Goal: Transaction & Acquisition: Obtain resource

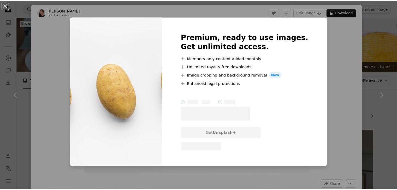
scroll to position [313, 0]
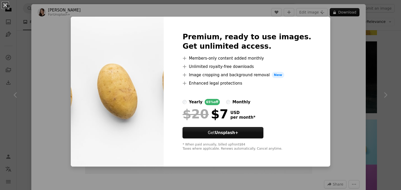
click at [329, 57] on div "An X shape Premium, ready to use images. Get unlimited access. A plus sign Memb…" at bounding box center [200, 95] width 401 height 190
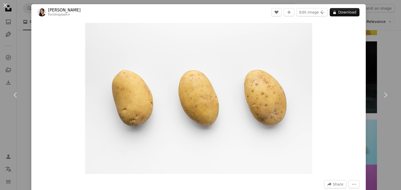
click at [26, 65] on div "An X shape Chevron left Chevron right [PERSON_NAME] For Unsplash+ A heart A plu…" at bounding box center [200, 95] width 401 height 190
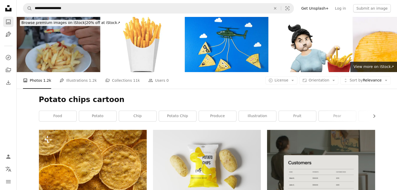
click at [7, 21] on icon "A photo" at bounding box center [8, 22] width 6 height 6
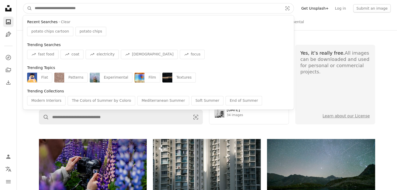
click at [121, 7] on input "Find visuals sitewide" at bounding box center [156, 8] width 249 height 10
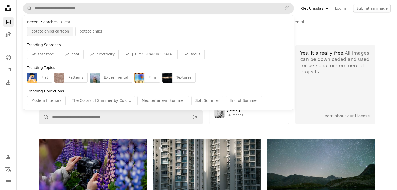
click at [59, 32] on span "potato chips cartoon" at bounding box center [50, 31] width 38 height 5
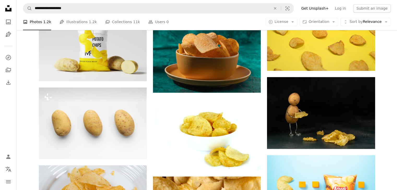
scroll to position [276, 0]
